Goal: Transaction & Acquisition: Obtain resource

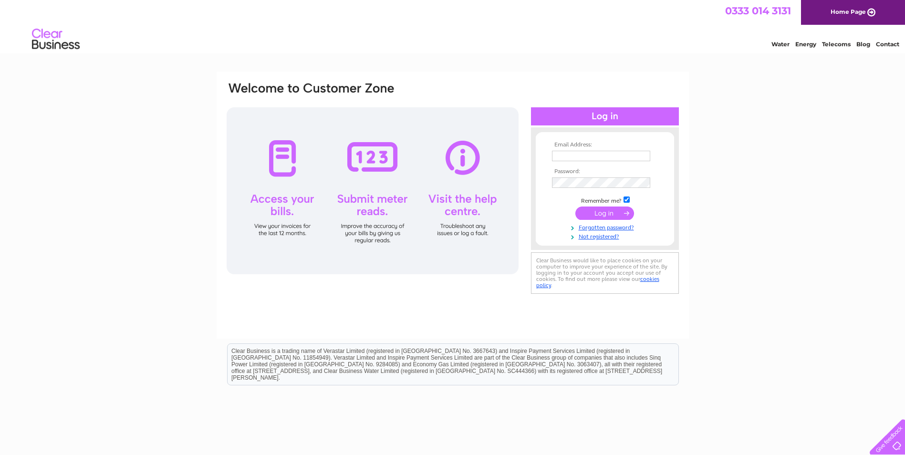
type input "lynn.rawcliffe1@btinternet.com"
click at [611, 215] on input "submit" at bounding box center [605, 213] width 59 height 13
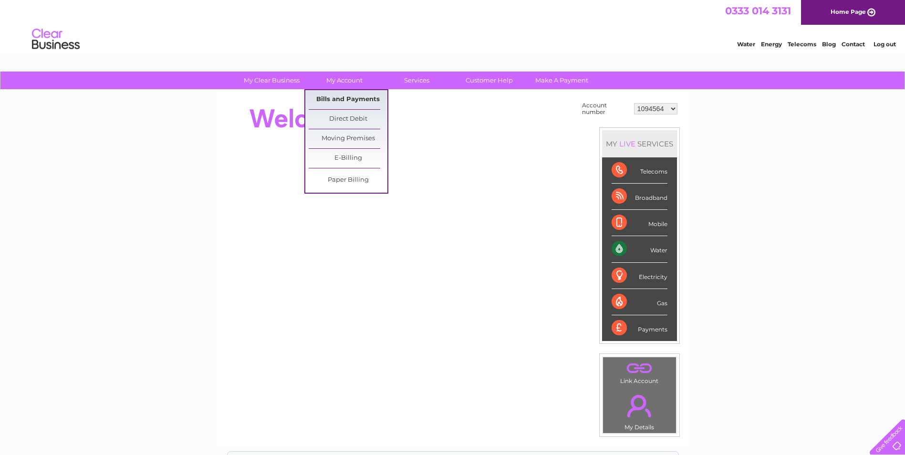
click at [344, 97] on link "Bills and Payments" at bounding box center [348, 99] width 79 height 19
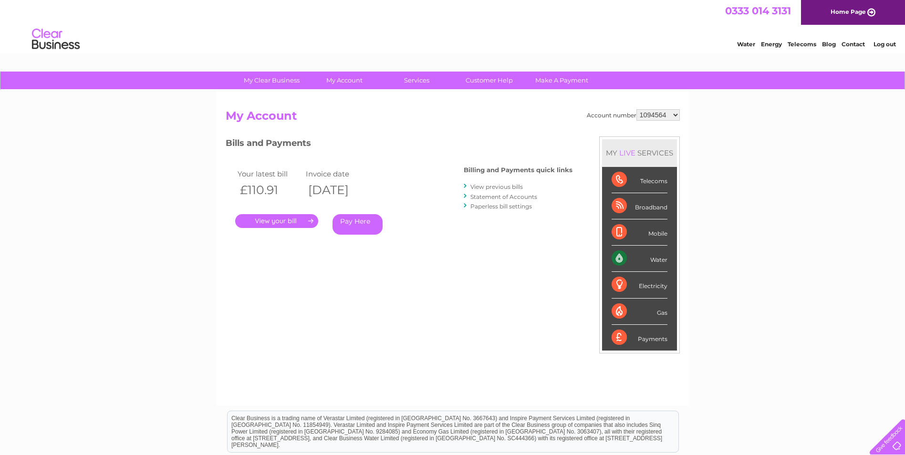
click at [276, 215] on link "." at bounding box center [276, 221] width 83 height 14
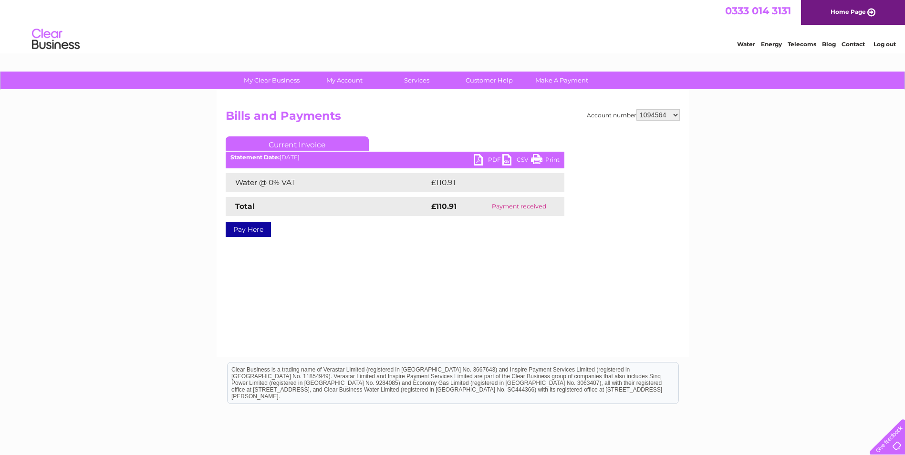
click at [479, 158] on link "PDF" at bounding box center [488, 161] width 29 height 14
